Goal: Navigation & Orientation: Find specific page/section

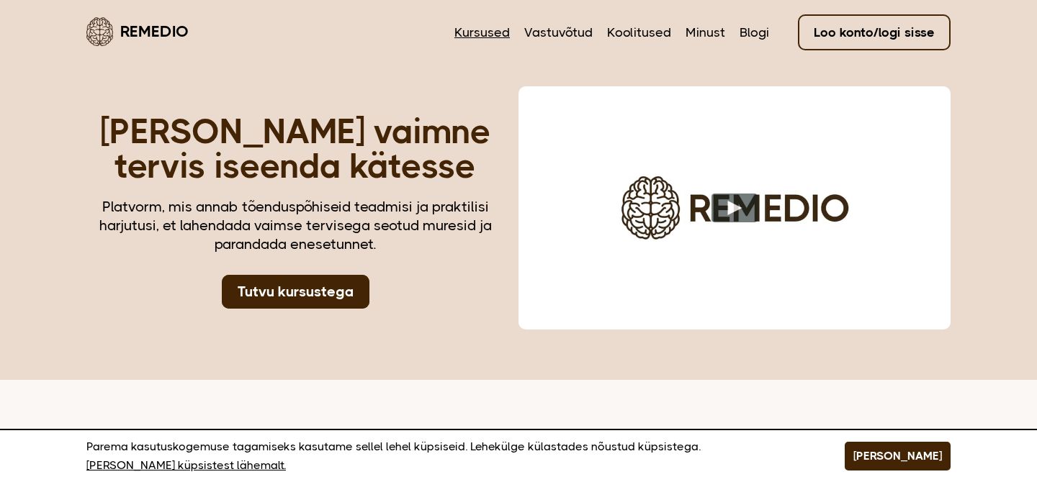
click at [492, 31] on link "Kursused" at bounding box center [481, 32] width 55 height 19
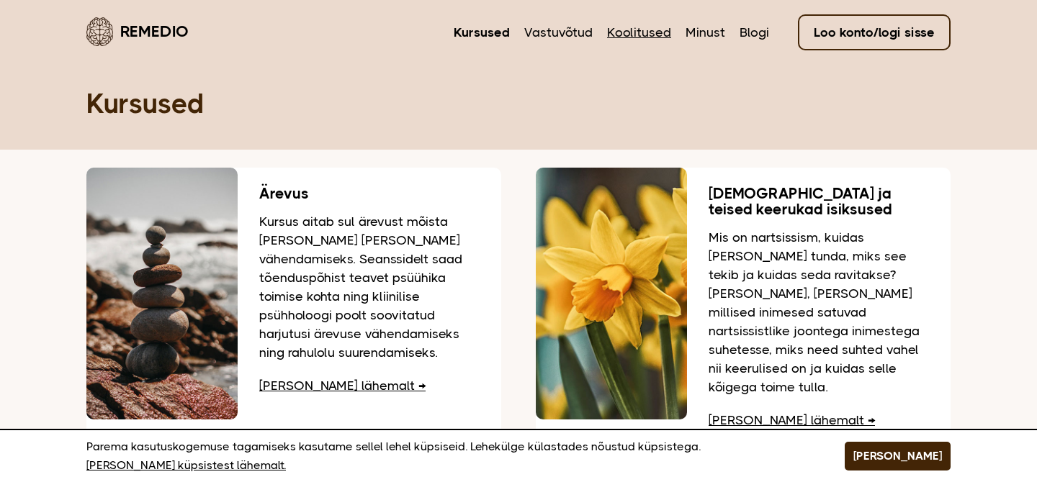
click at [652, 35] on link "Koolitused" at bounding box center [639, 32] width 64 height 19
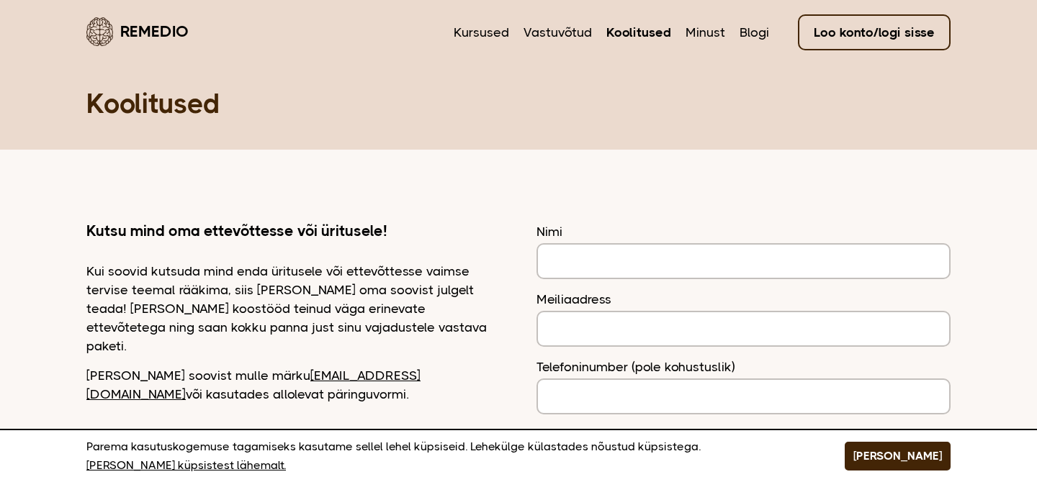
click at [162, 29] on link "Remedio" at bounding box center [137, 31] width 102 height 34
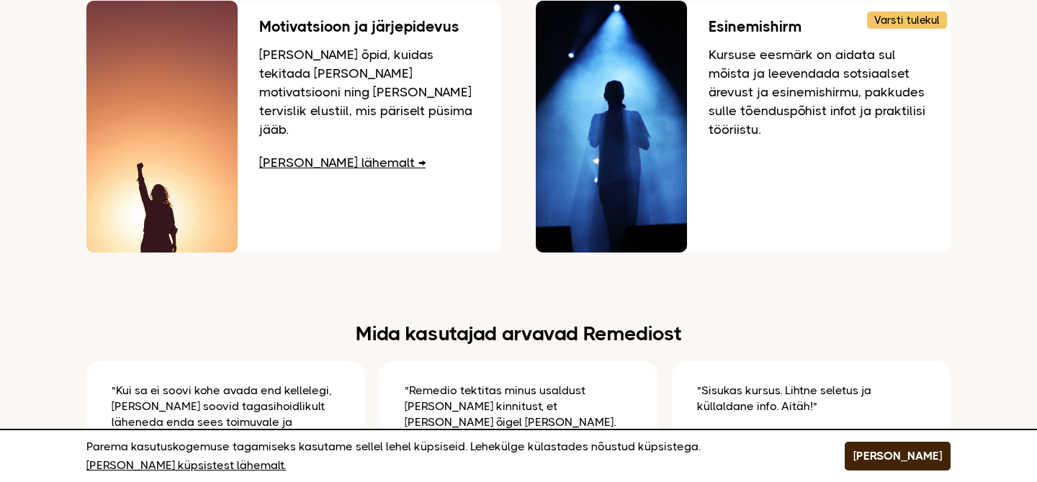
scroll to position [2371, 0]
